Goal: Information Seeking & Learning: Learn about a topic

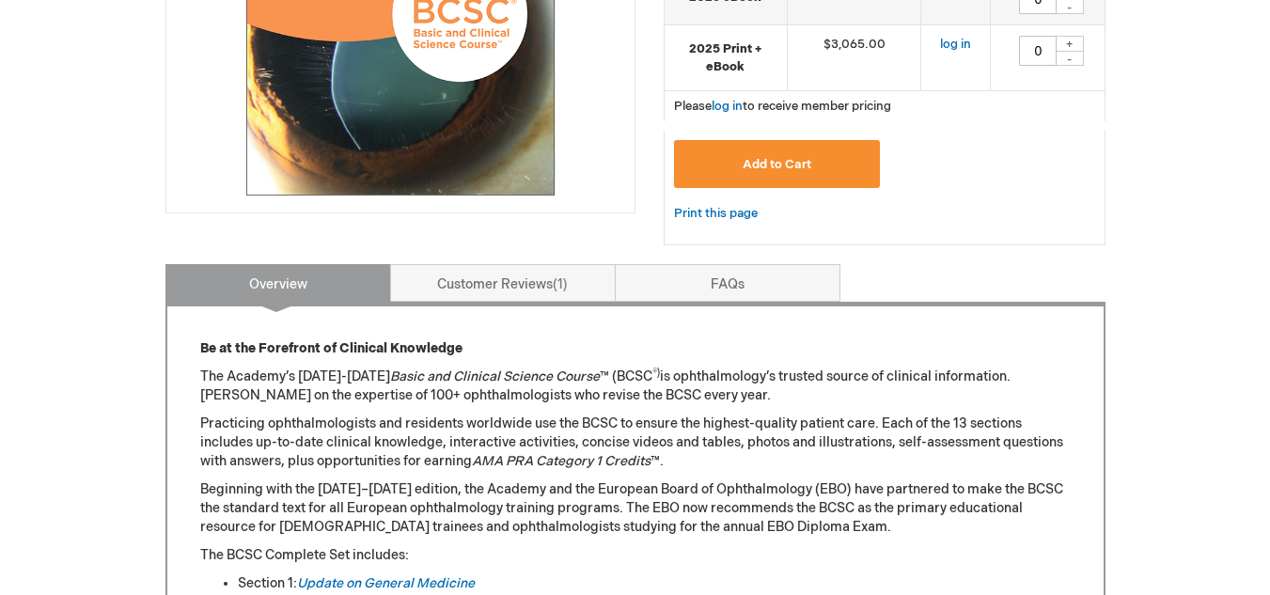
scroll to position [940, 0]
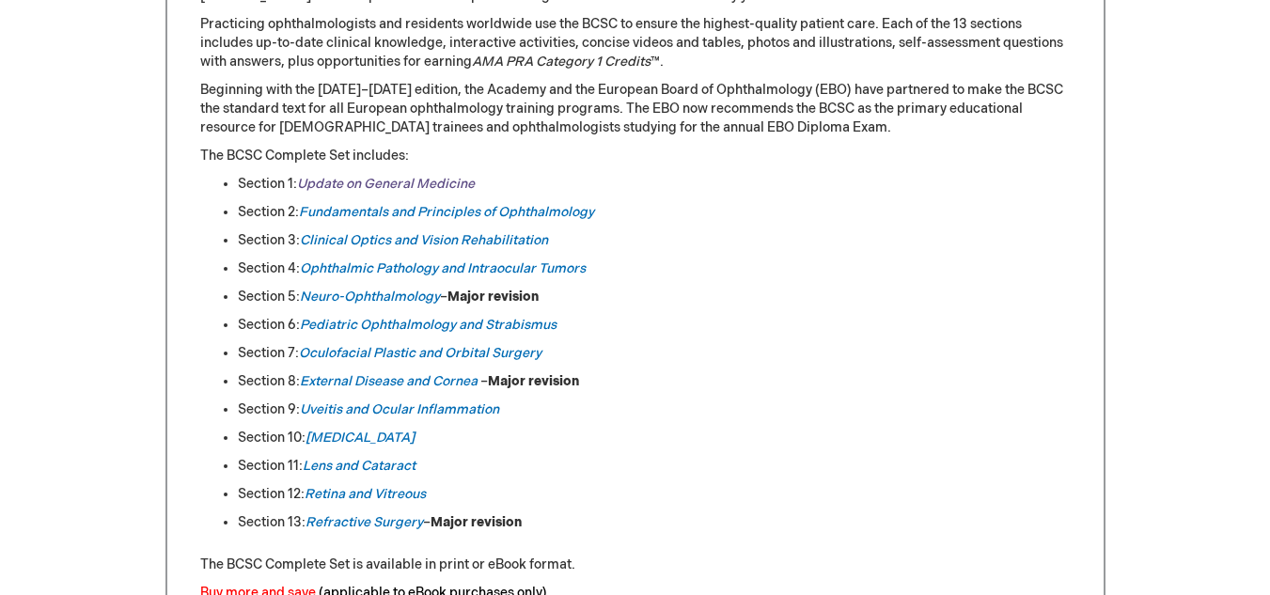
click at [383, 181] on link "Update on General Medicine" at bounding box center [386, 184] width 178 height 16
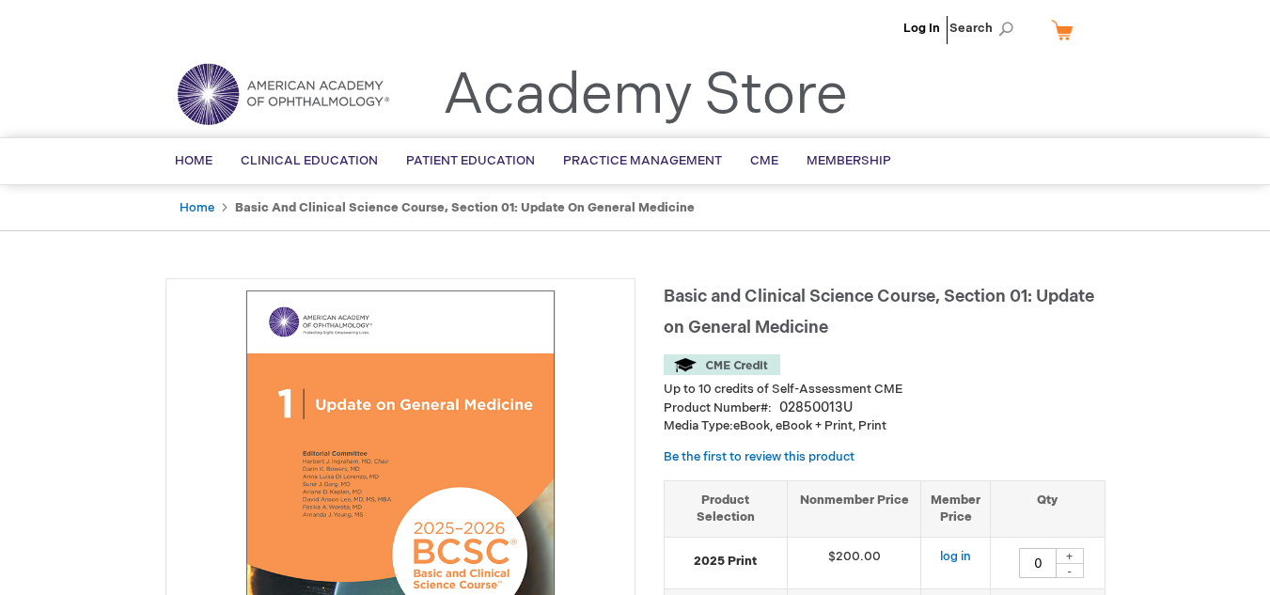
scroll to position [658, 0]
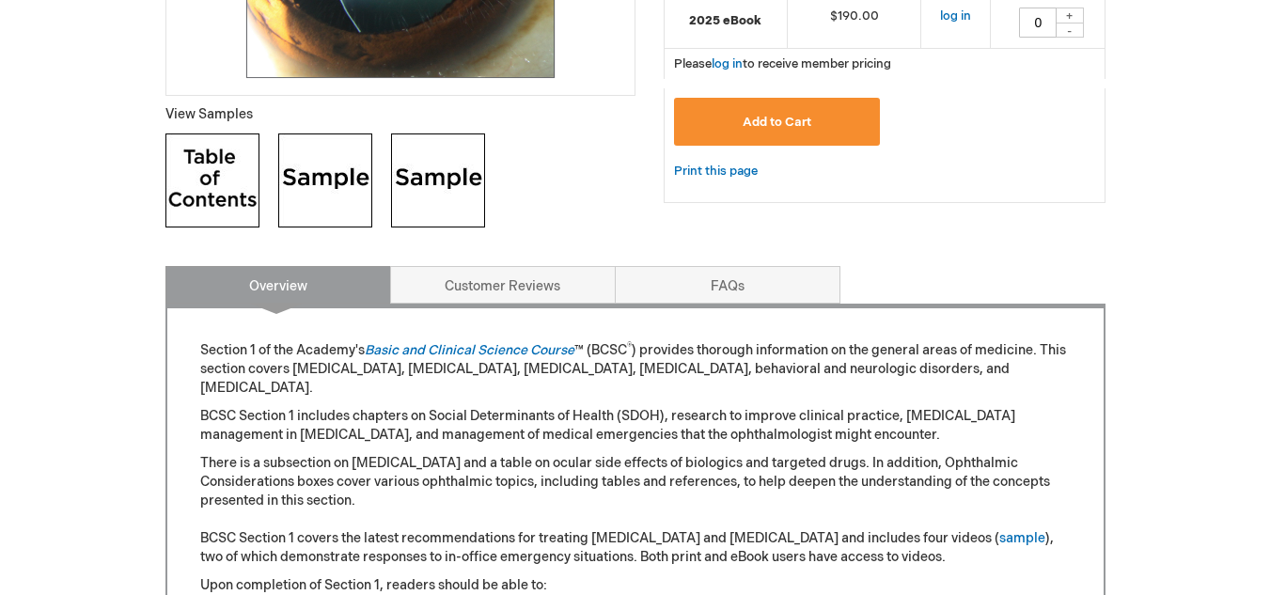
click at [229, 209] on img at bounding box center [212, 180] width 94 height 94
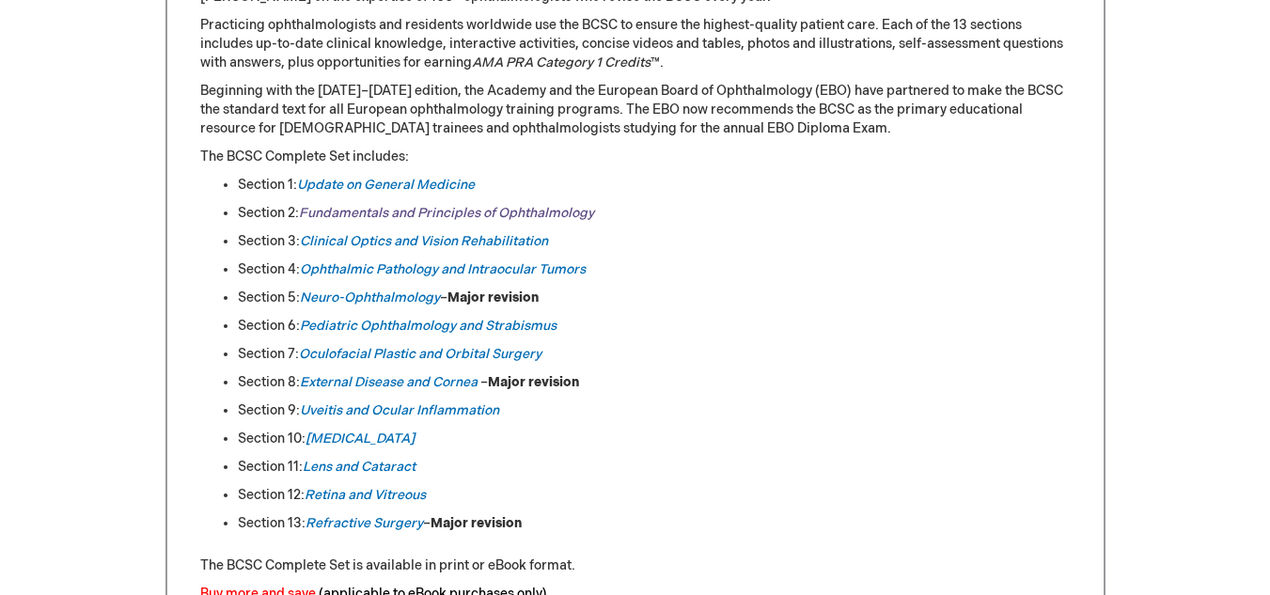
click at [371, 214] on link "Fundamentals and Principles of Ophthalmology" at bounding box center [446, 213] width 295 height 16
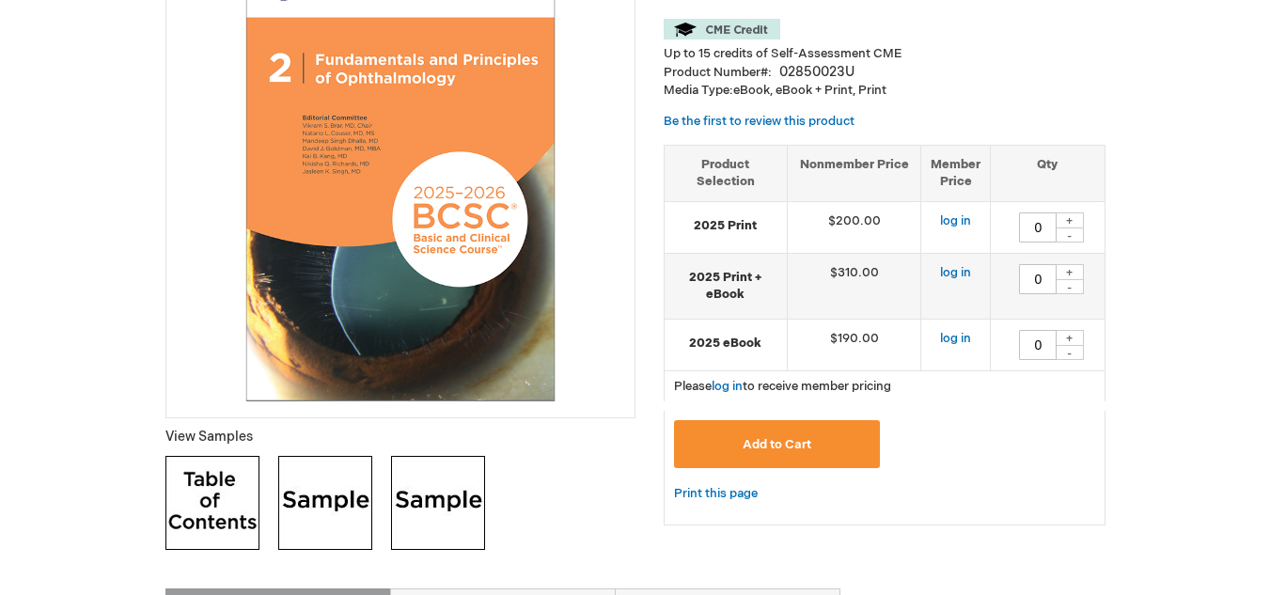
scroll to position [470, 0]
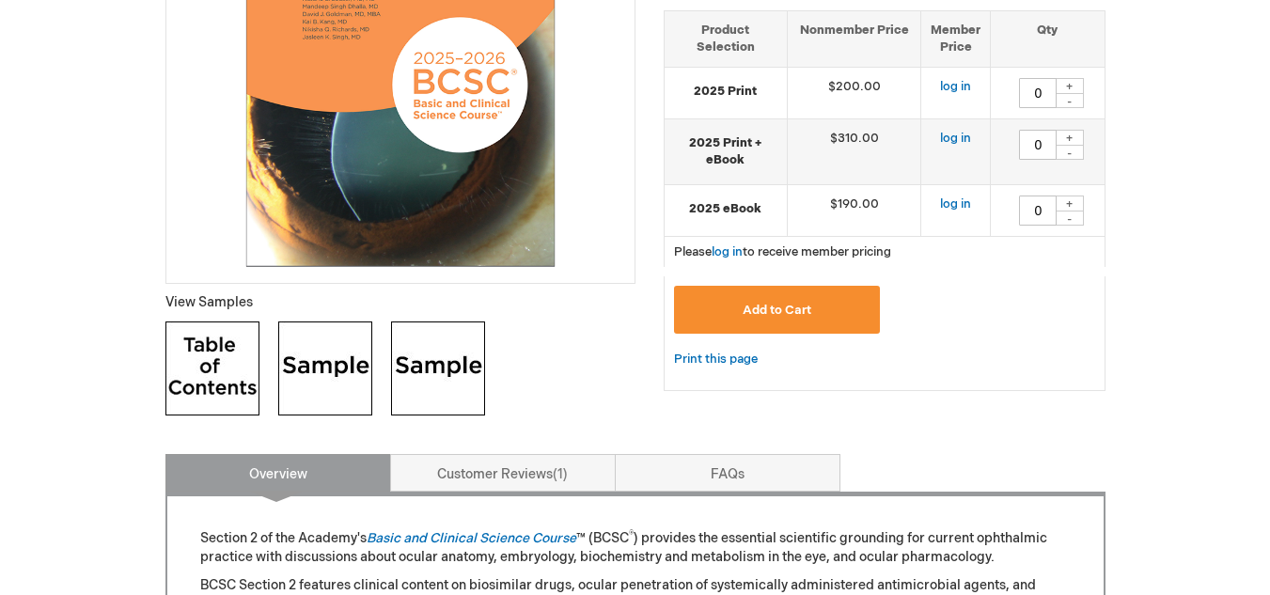
click at [217, 373] on img at bounding box center [212, 368] width 94 height 94
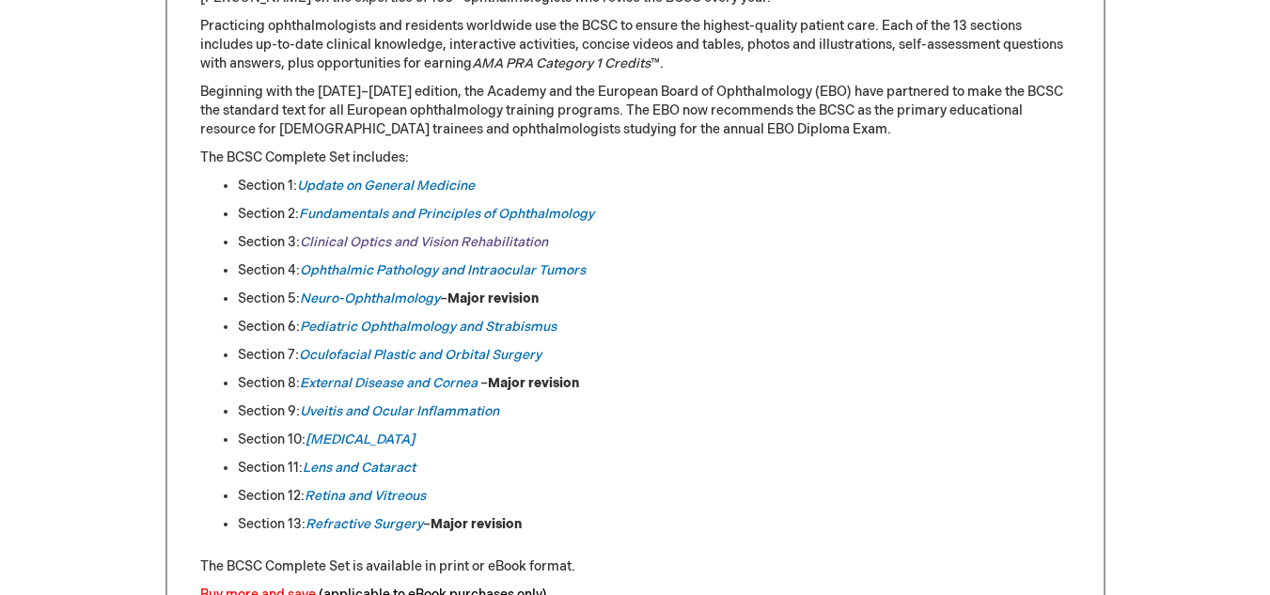
click at [370, 242] on link "Clinical Optics and Vision Rehabilitation" at bounding box center [424, 242] width 248 height 16
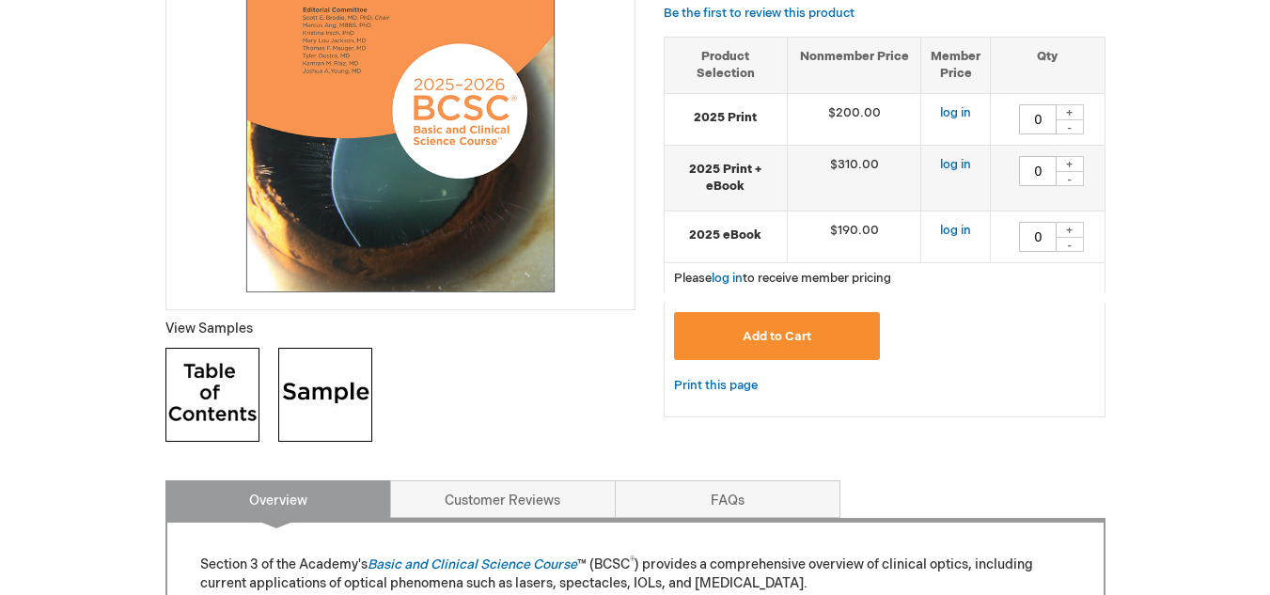
scroll to position [470, 0]
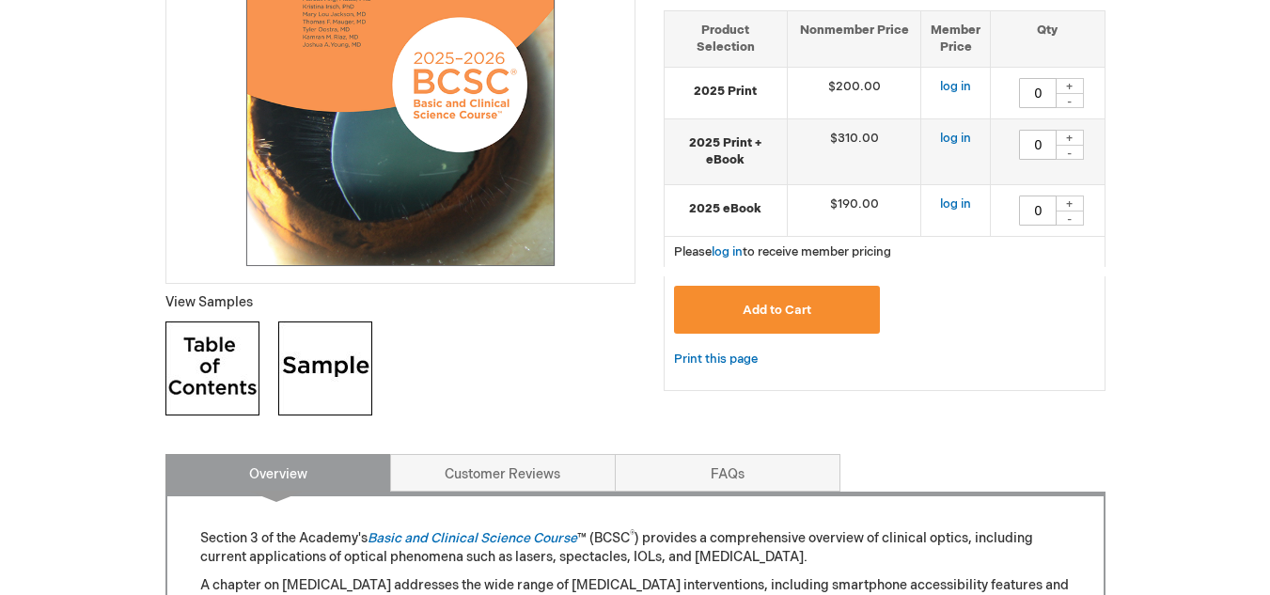
click at [211, 382] on img at bounding box center [212, 368] width 94 height 94
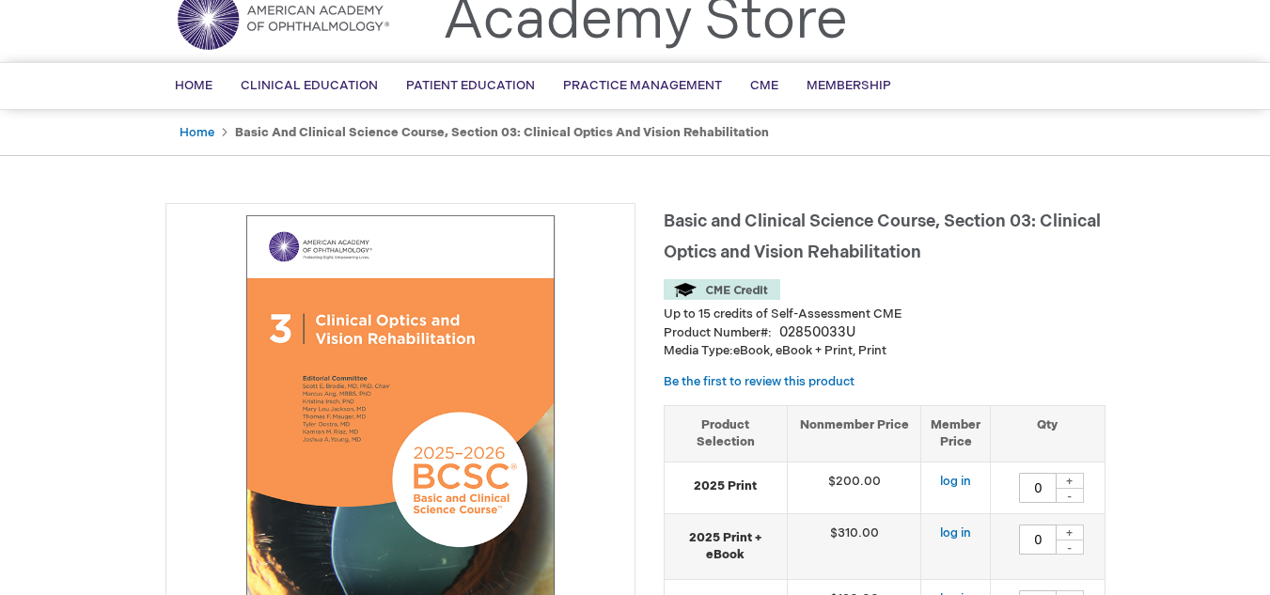
scroll to position [0, 0]
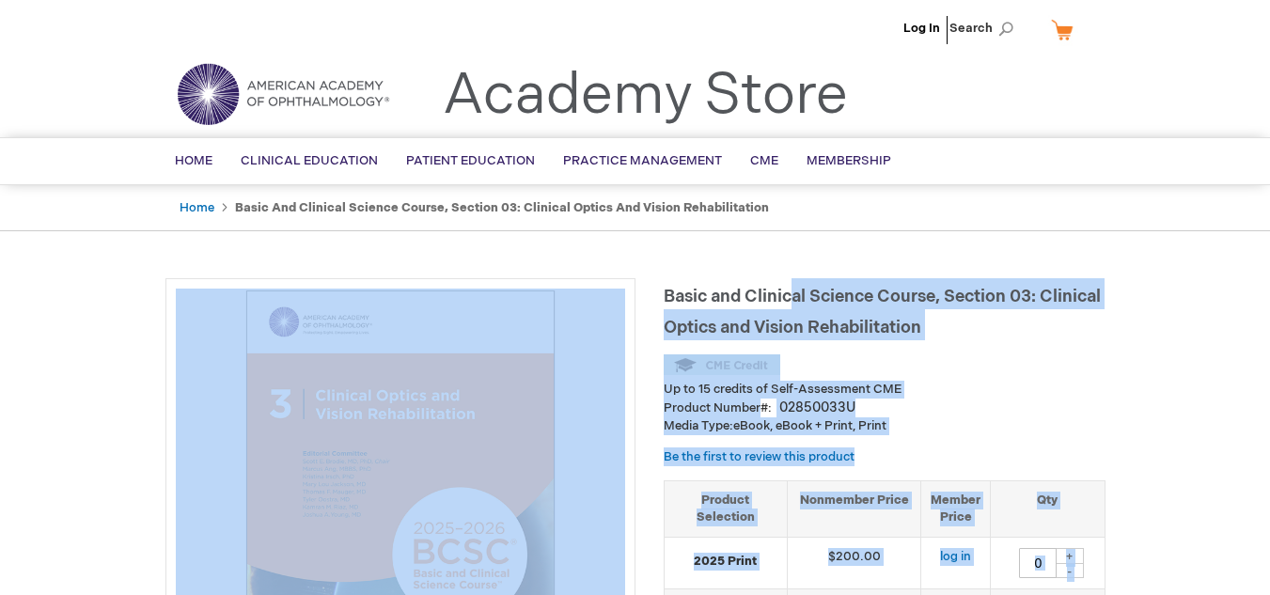
drag, startPoint x: 658, startPoint y: 295, endPoint x: 794, endPoint y: 302, distance: 136.4
click at [925, 323] on h1 "Basic and Clinical Science Course, Section 03: Clinical Optics and Vision Rehab…" at bounding box center [885, 309] width 442 height 62
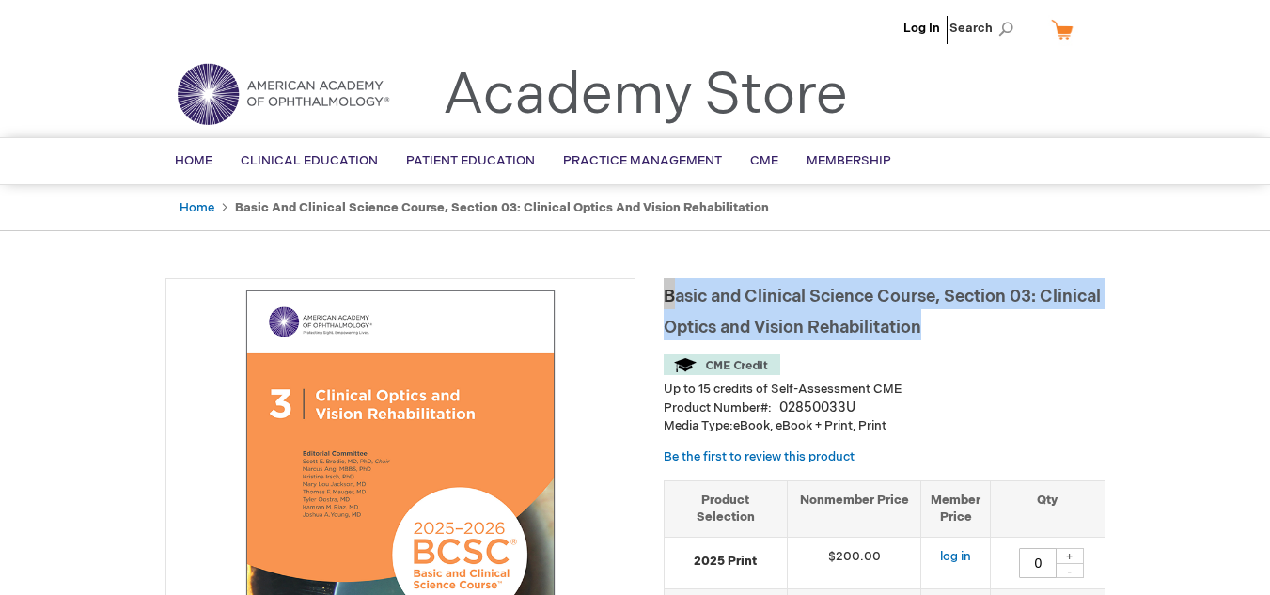
drag, startPoint x: 932, startPoint y: 327, endPoint x: 664, endPoint y: 285, distance: 272.1
click at [664, 285] on h1 "Basic and Clinical Science Course, Section 03: Clinical Optics and Vision Rehab…" at bounding box center [885, 309] width 442 height 62
copy span "Basic and Clinical Science Course, Section 03: Clinical Optics and Vision Rehab…"
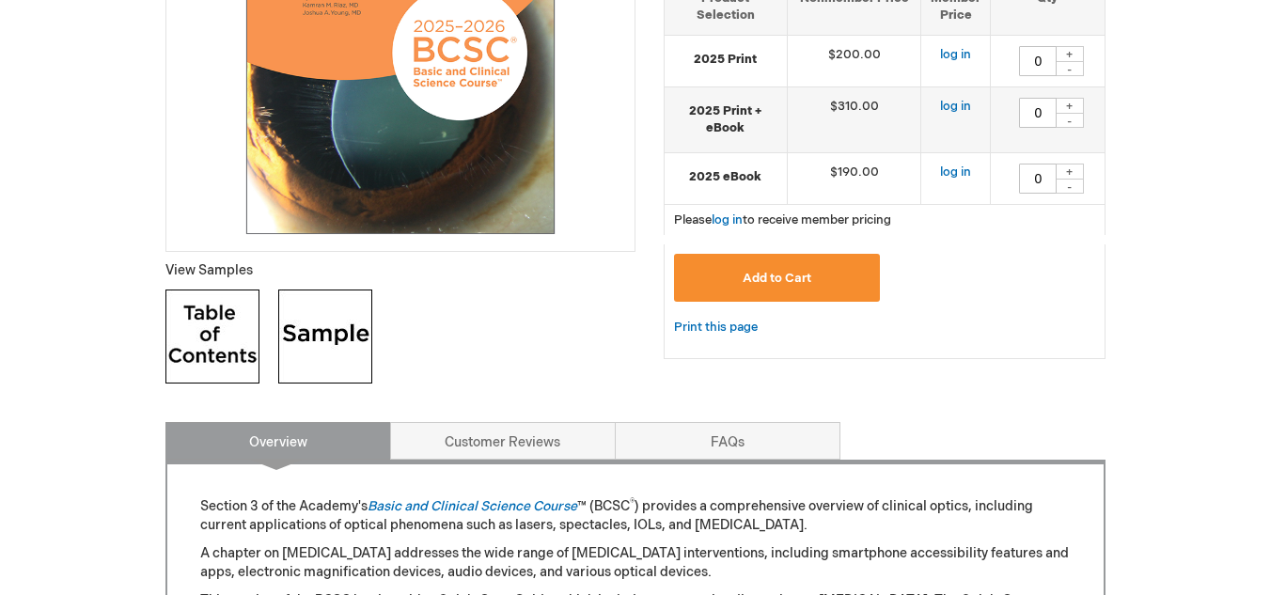
scroll to position [470, 0]
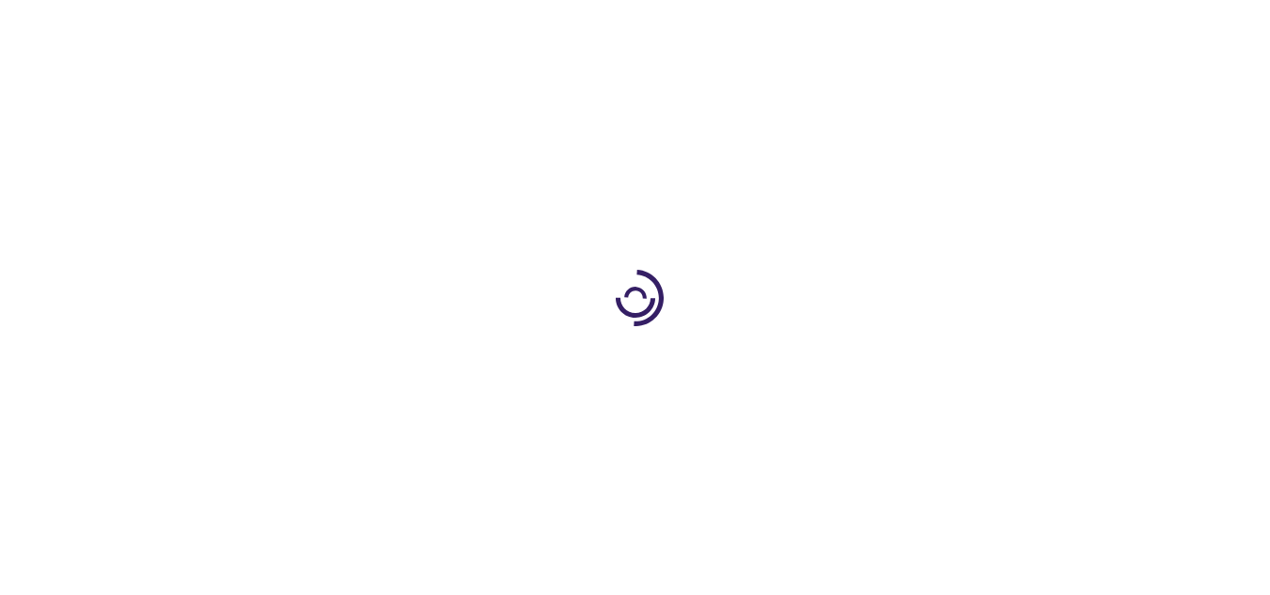
type input "0"
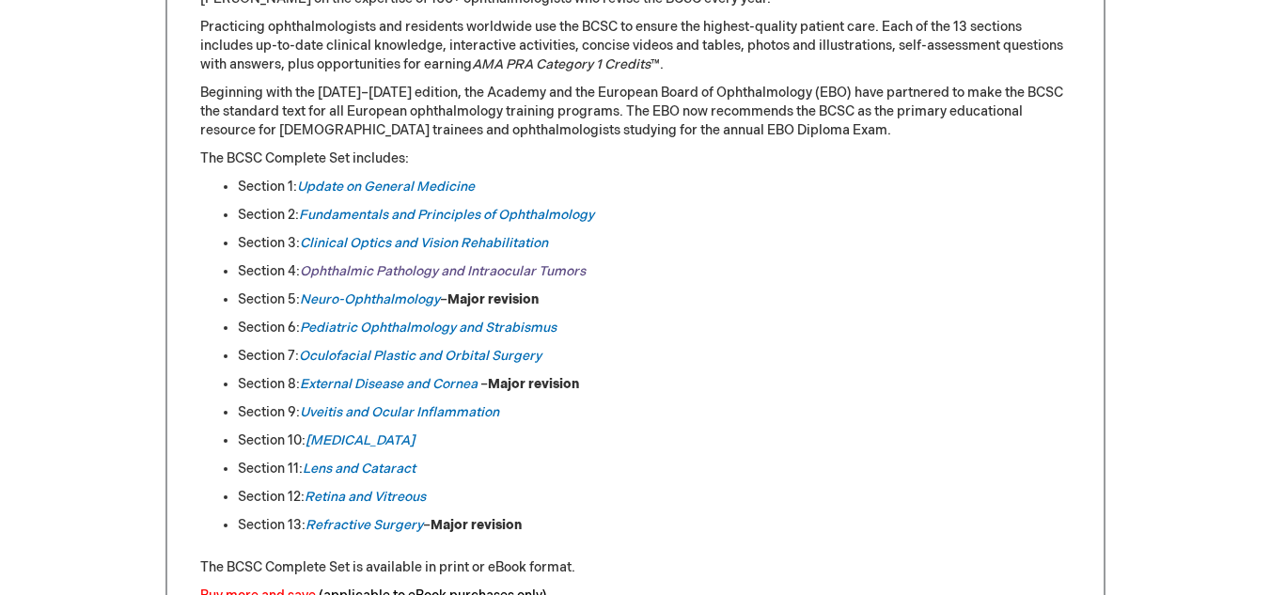
click at [404, 272] on em "Ophthalmic Pathology and Intraocular Tumors" at bounding box center [443, 271] width 286 height 16
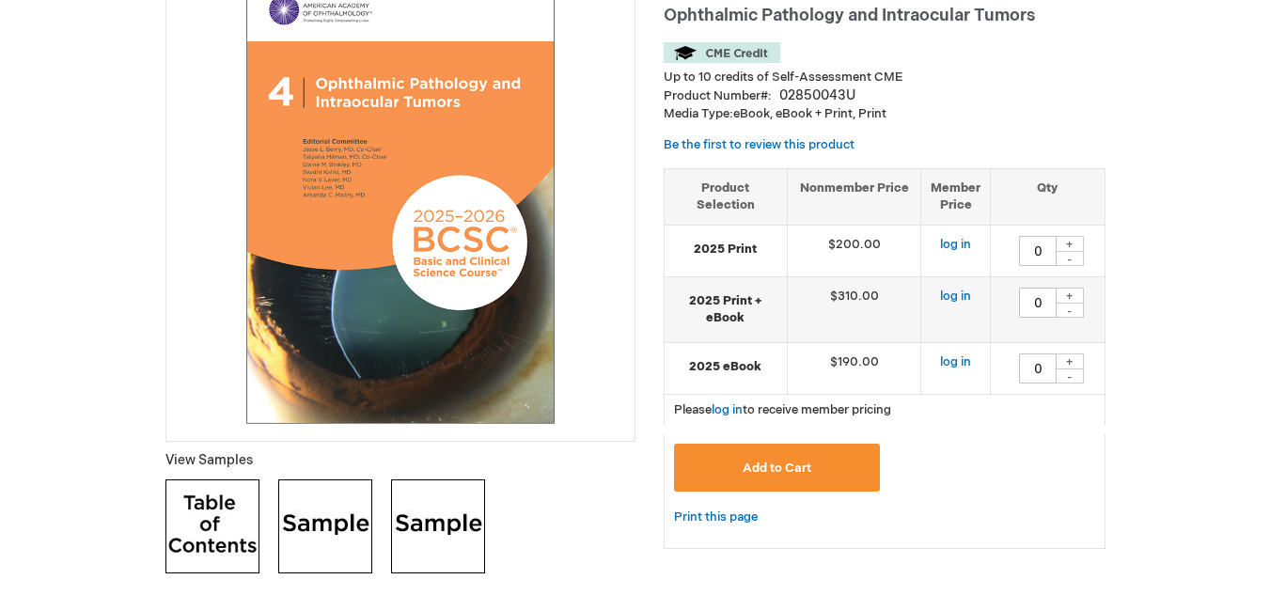
scroll to position [470, 0]
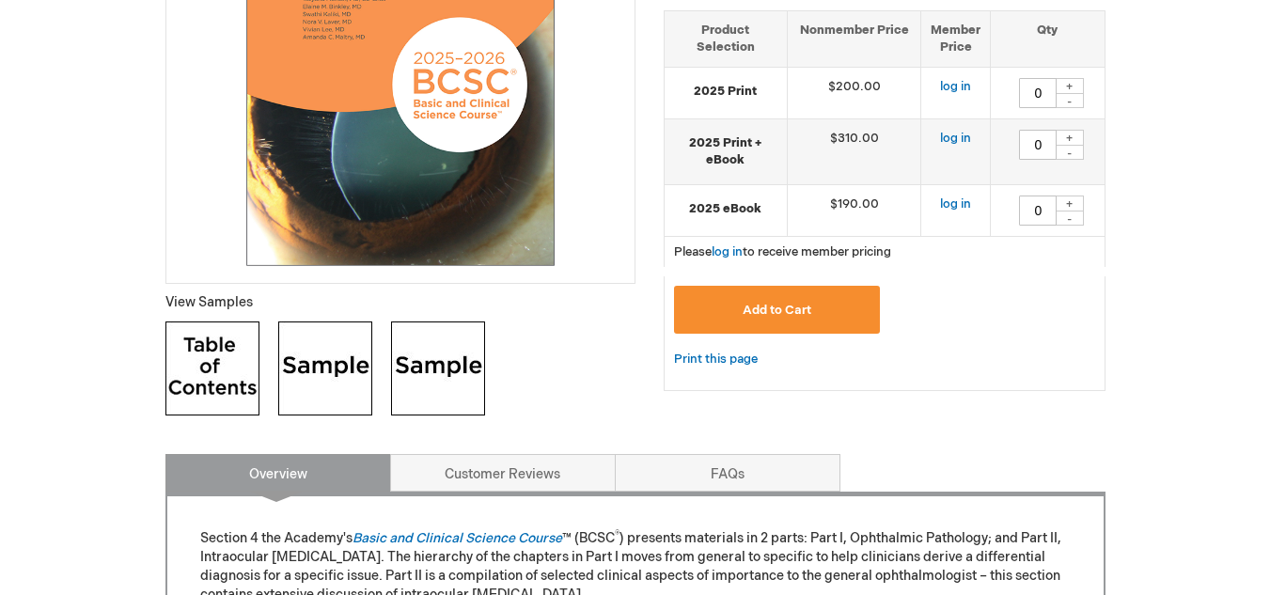
click at [226, 370] on img at bounding box center [212, 368] width 94 height 94
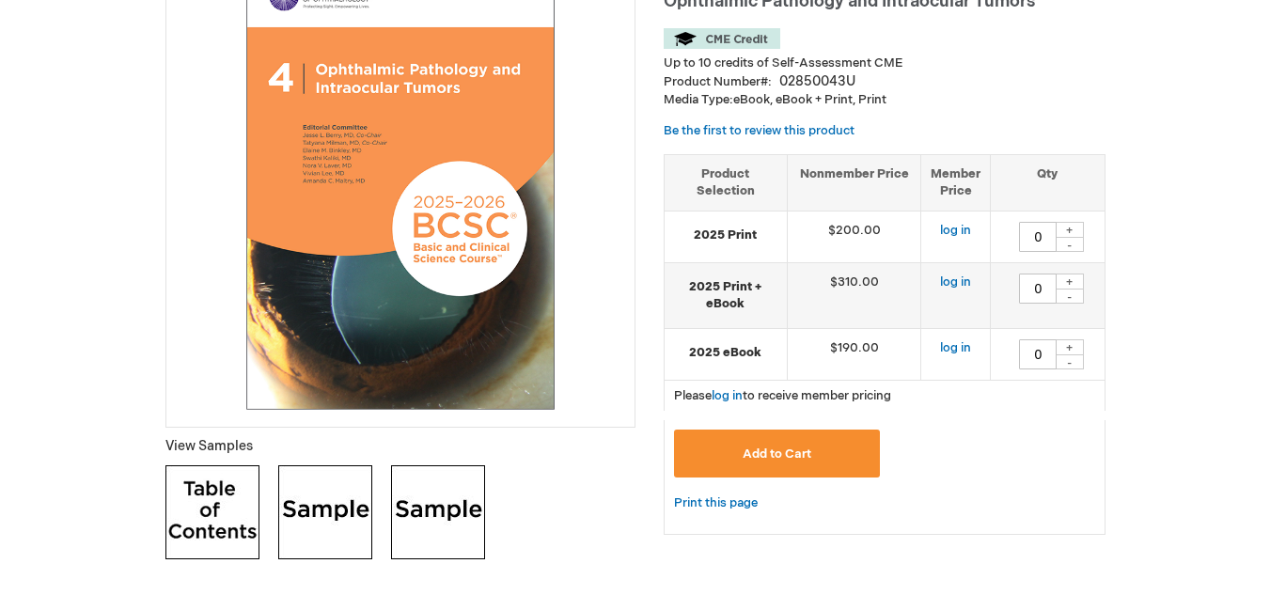
scroll to position [94, 0]
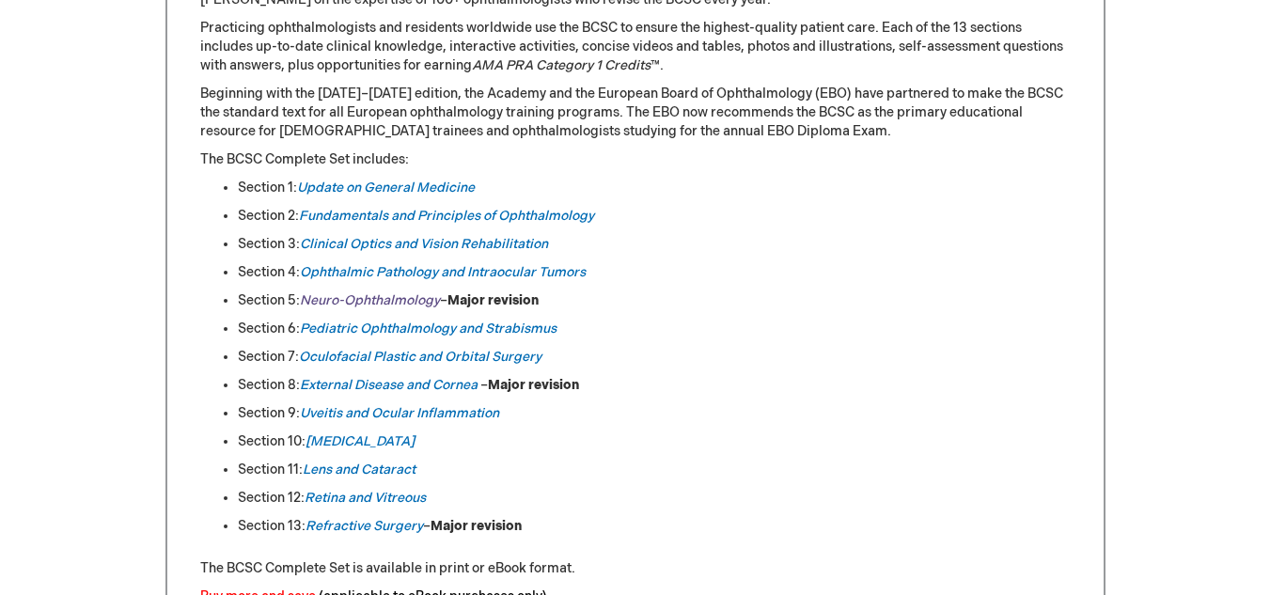
click at [370, 298] on em "Neuro-Ophthalmology" at bounding box center [370, 300] width 140 height 16
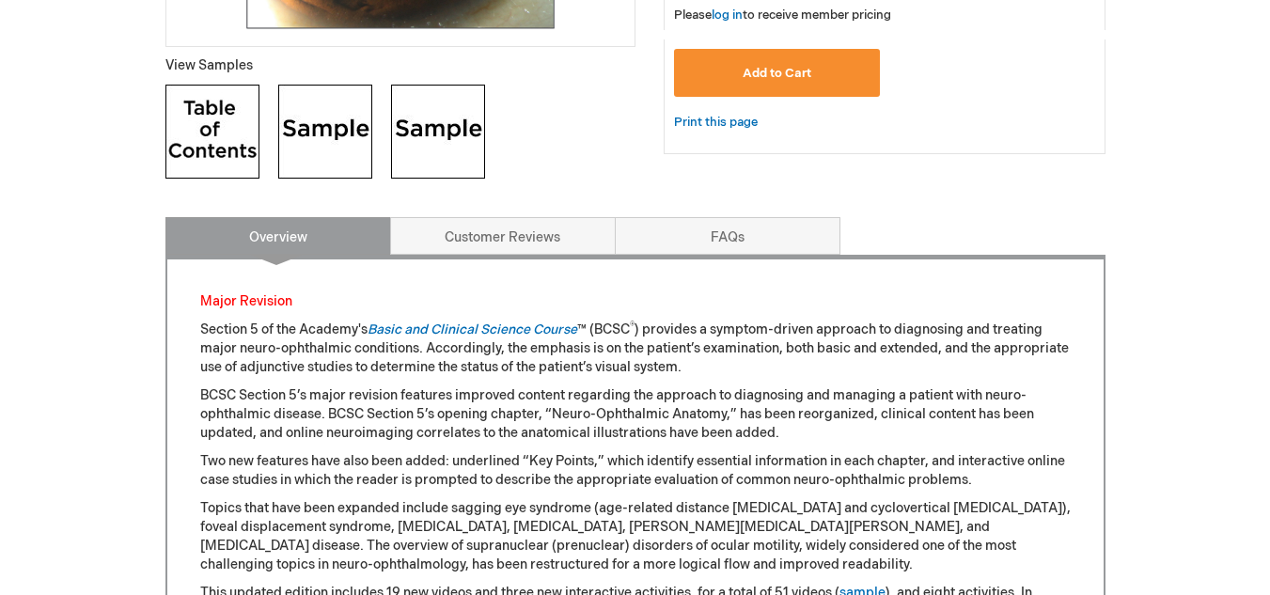
scroll to position [564, 0]
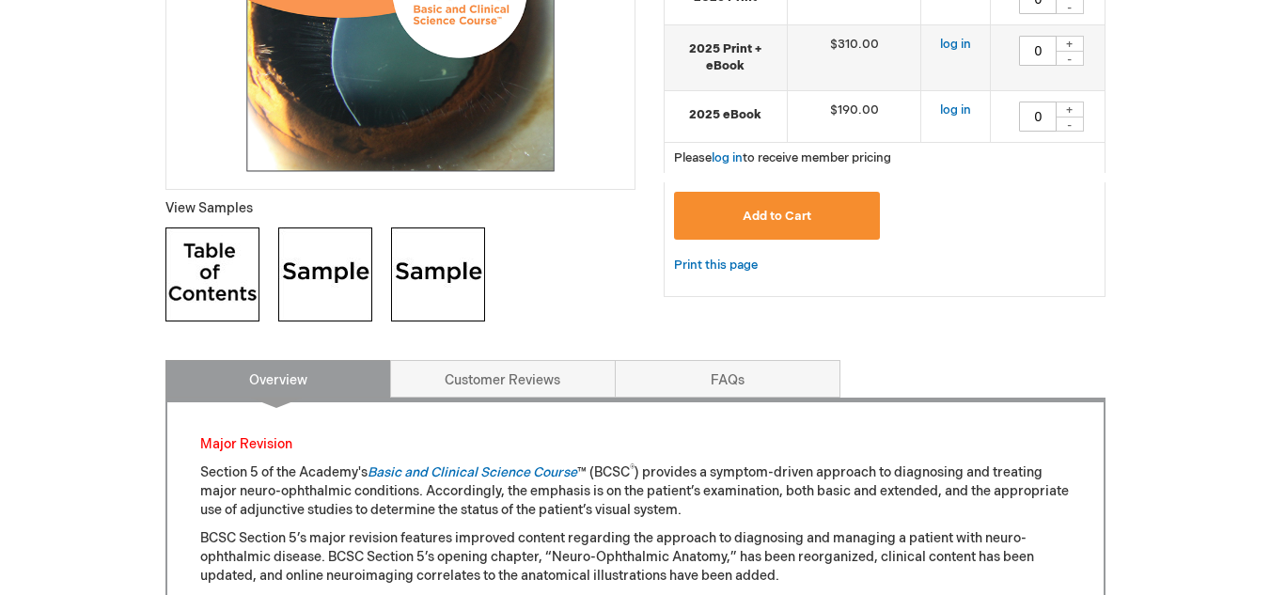
click at [234, 281] on img at bounding box center [212, 274] width 94 height 94
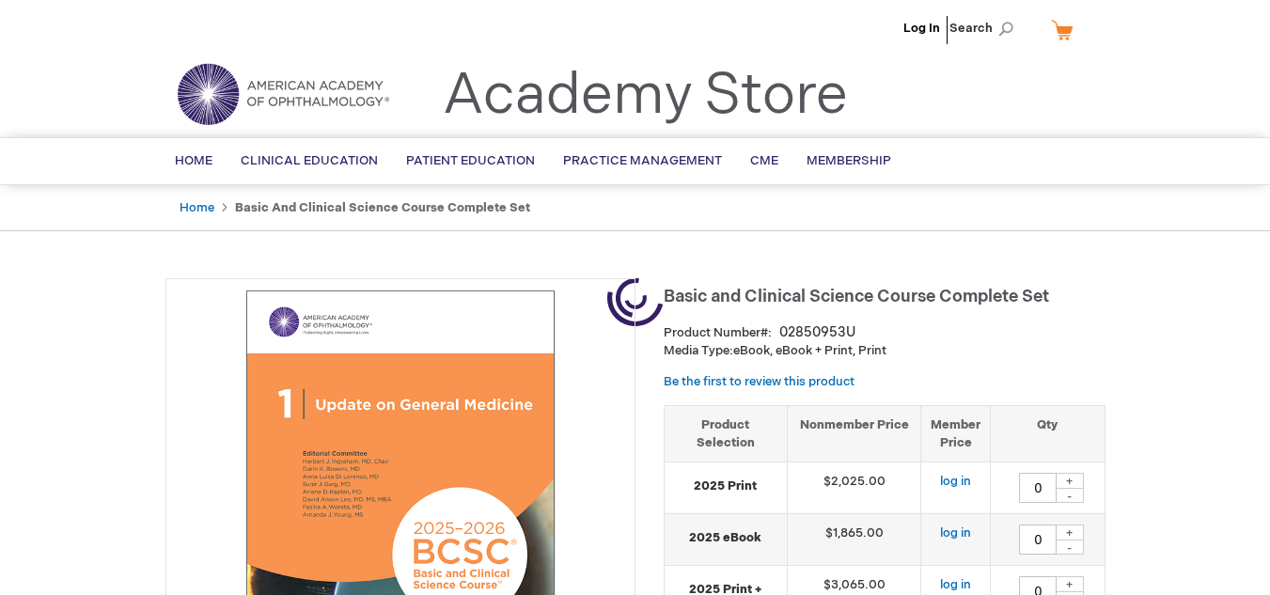
type input "0"
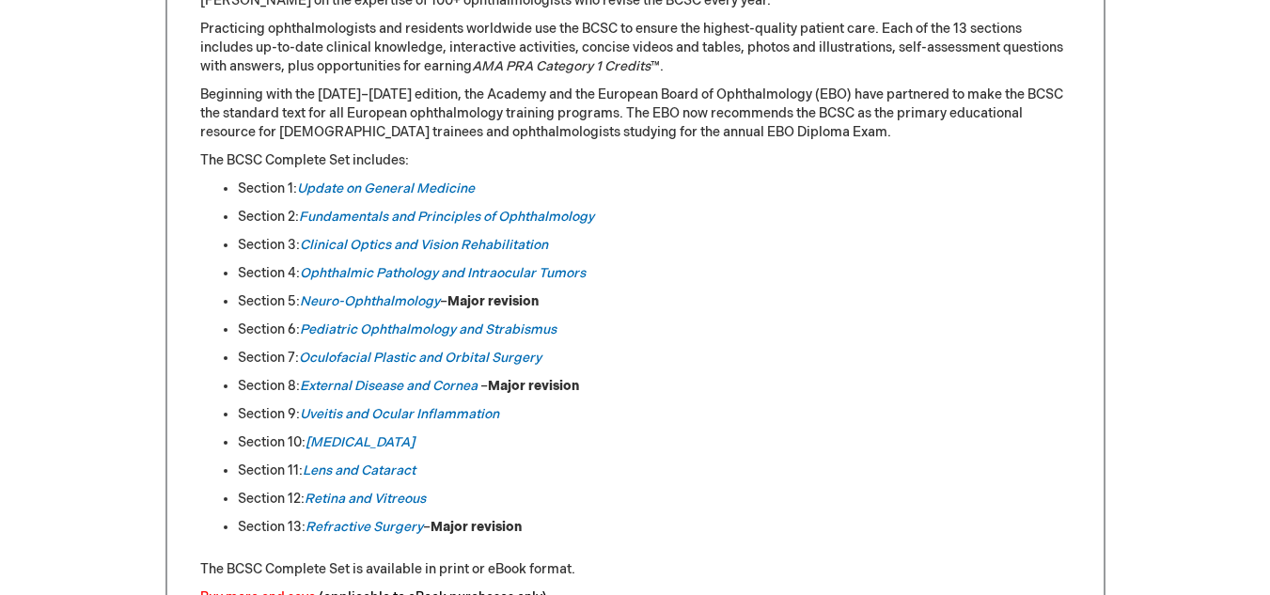
scroll to position [935, 0]
click at [422, 337] on link "Pediatric Ophthalmology and Strabismus" at bounding box center [428, 329] width 257 height 16
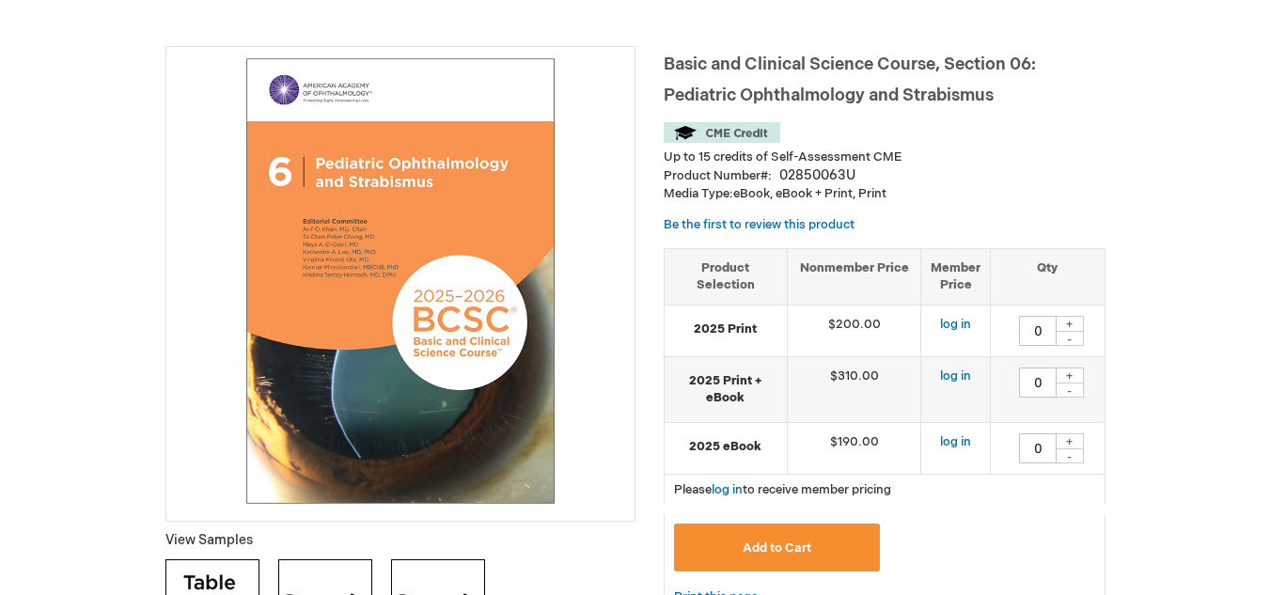
scroll to position [564, 0]
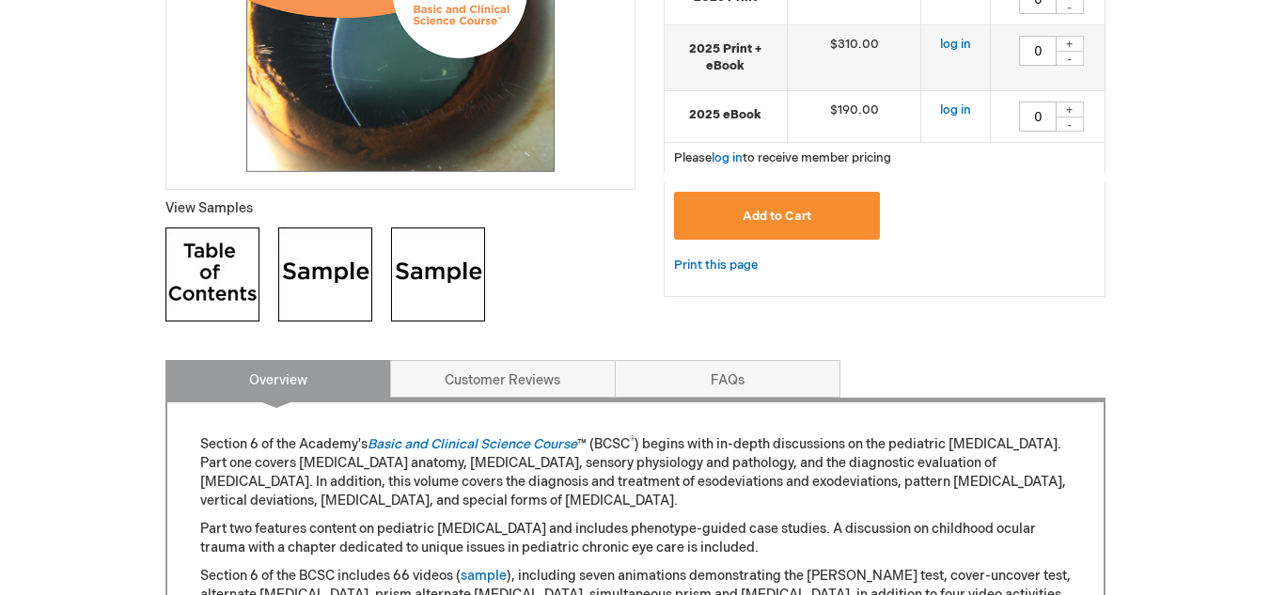
click at [205, 292] on img at bounding box center [212, 274] width 94 height 94
